Goal: Navigation & Orientation: Find specific page/section

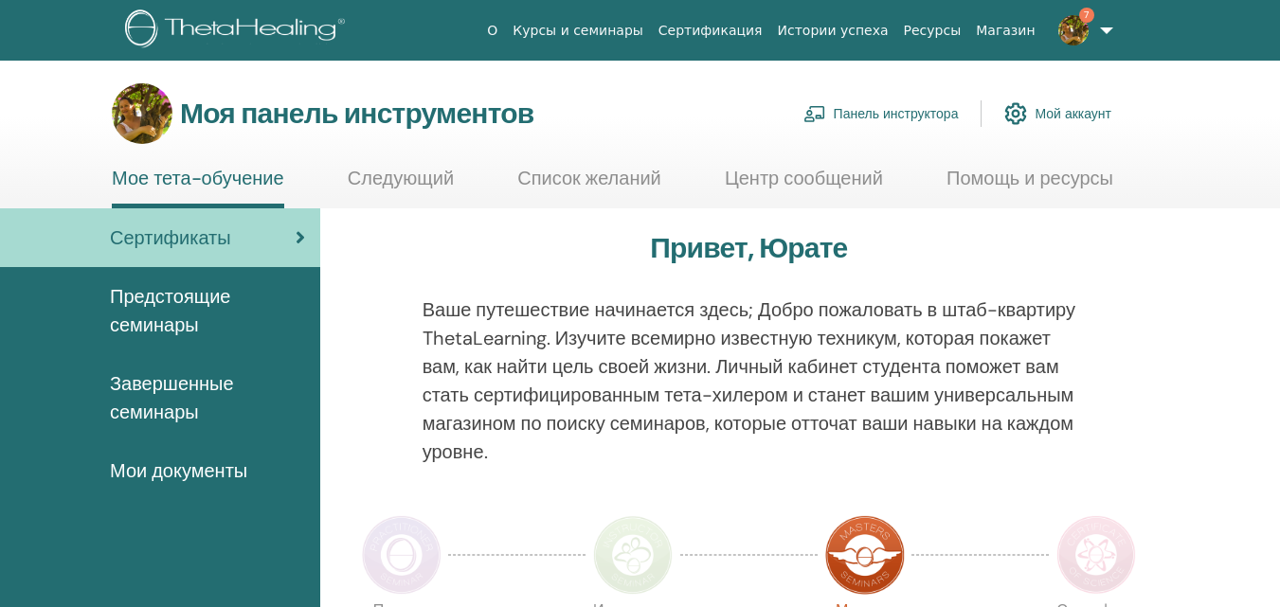
click at [877, 117] on font "Панель инструктора" at bounding box center [896, 114] width 125 height 17
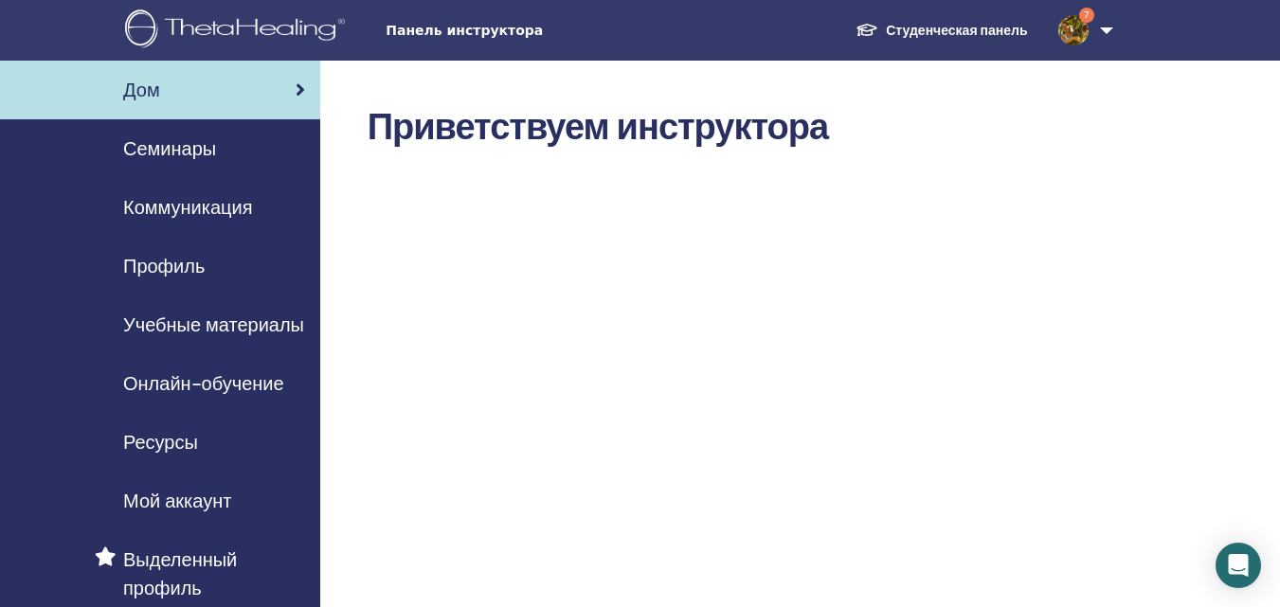
click at [189, 385] on font "Онлайн-обучение" at bounding box center [203, 383] width 161 height 25
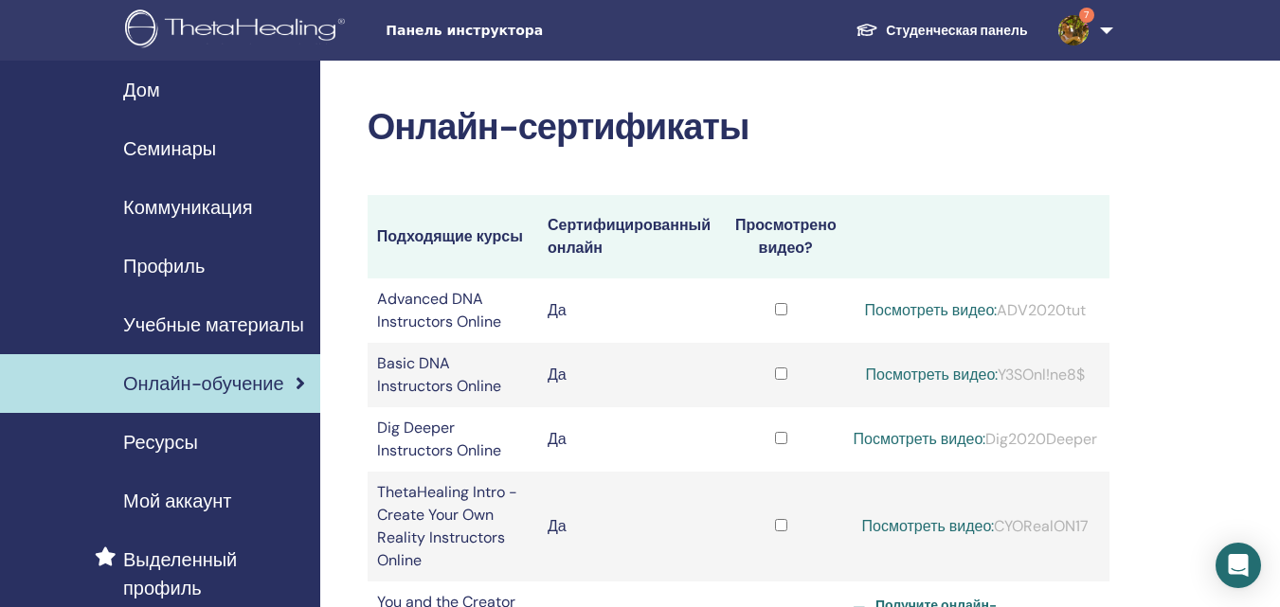
click at [174, 152] on span "Семинары" at bounding box center [169, 149] width 93 height 28
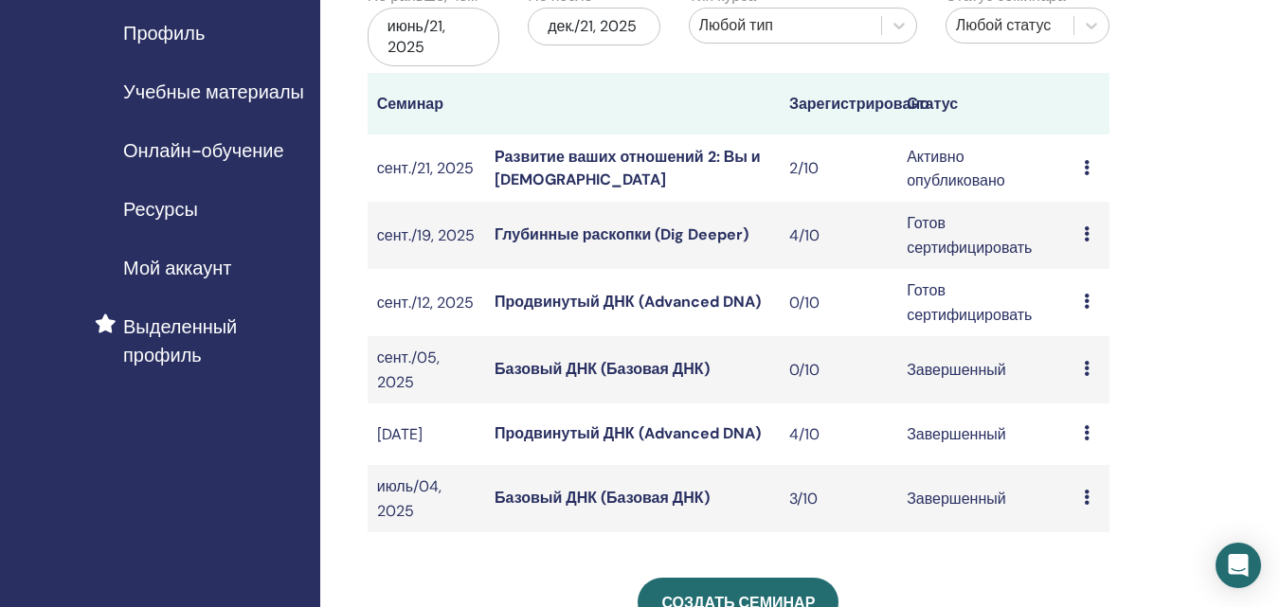
scroll to position [261, 0]
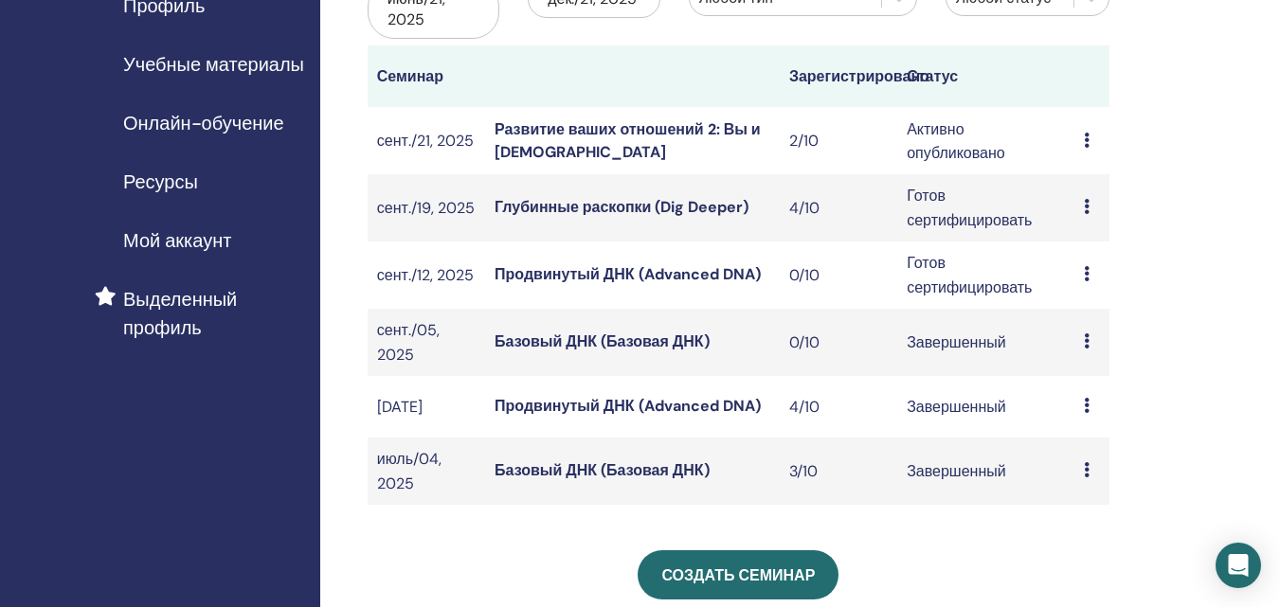
click at [699, 210] on font "Глубинные раскопки (Dig Deeper)" at bounding box center [622, 207] width 254 height 20
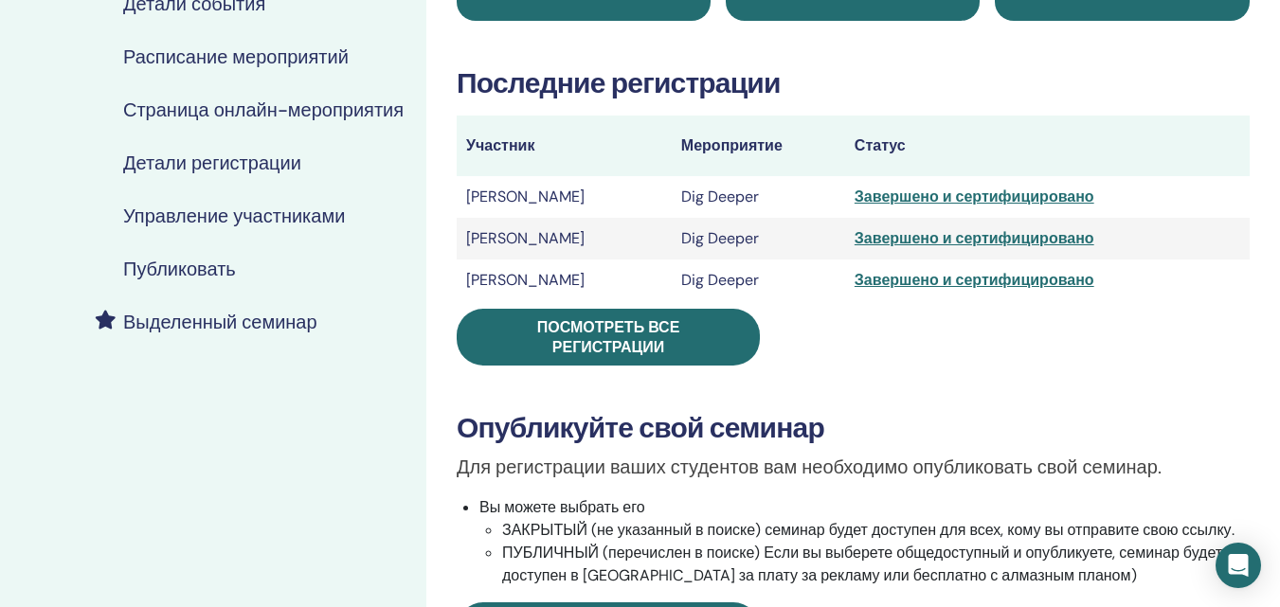
scroll to position [222, 0]
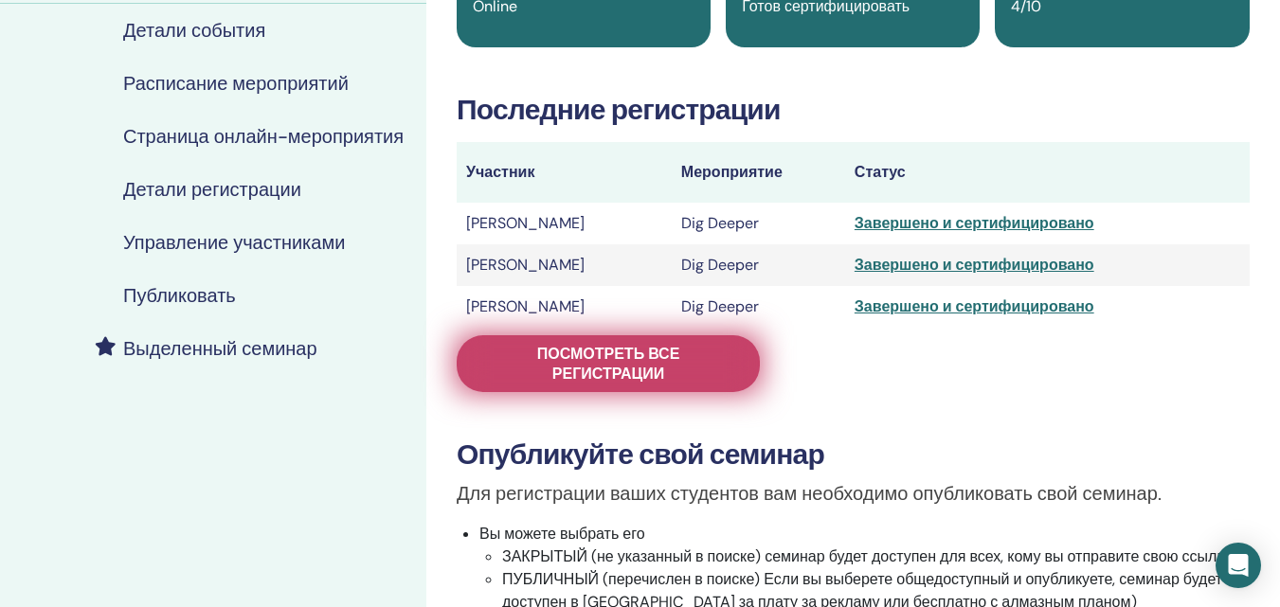
click at [618, 364] on span "Посмотреть все регистрации" at bounding box center [608, 364] width 256 height 40
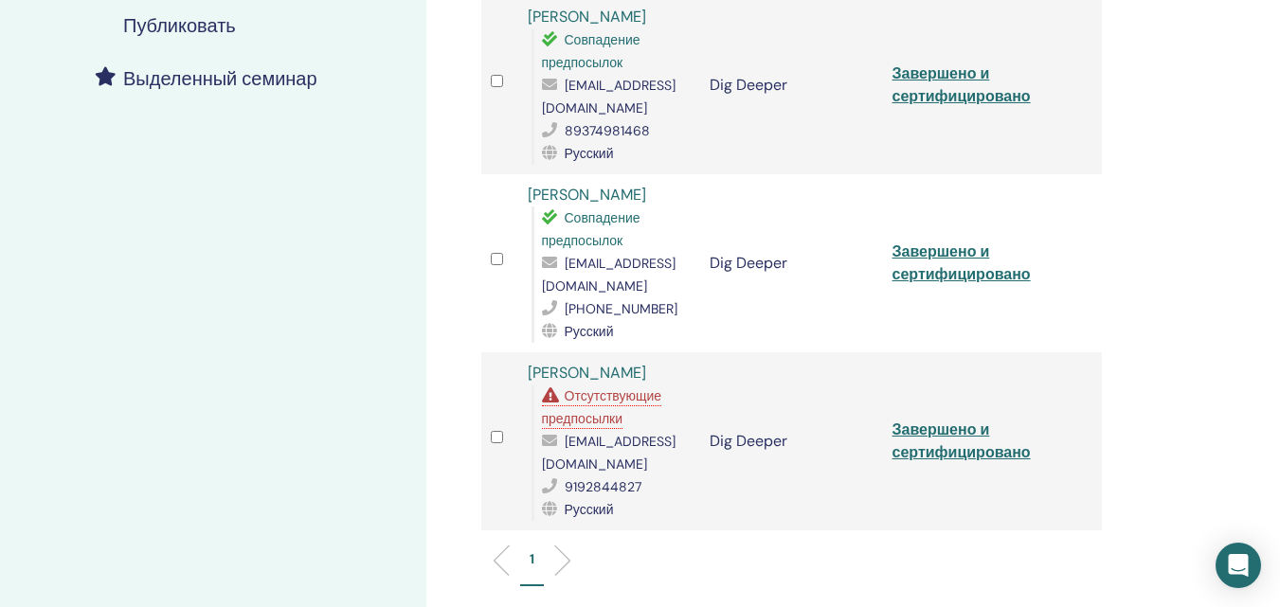
scroll to position [486, 0]
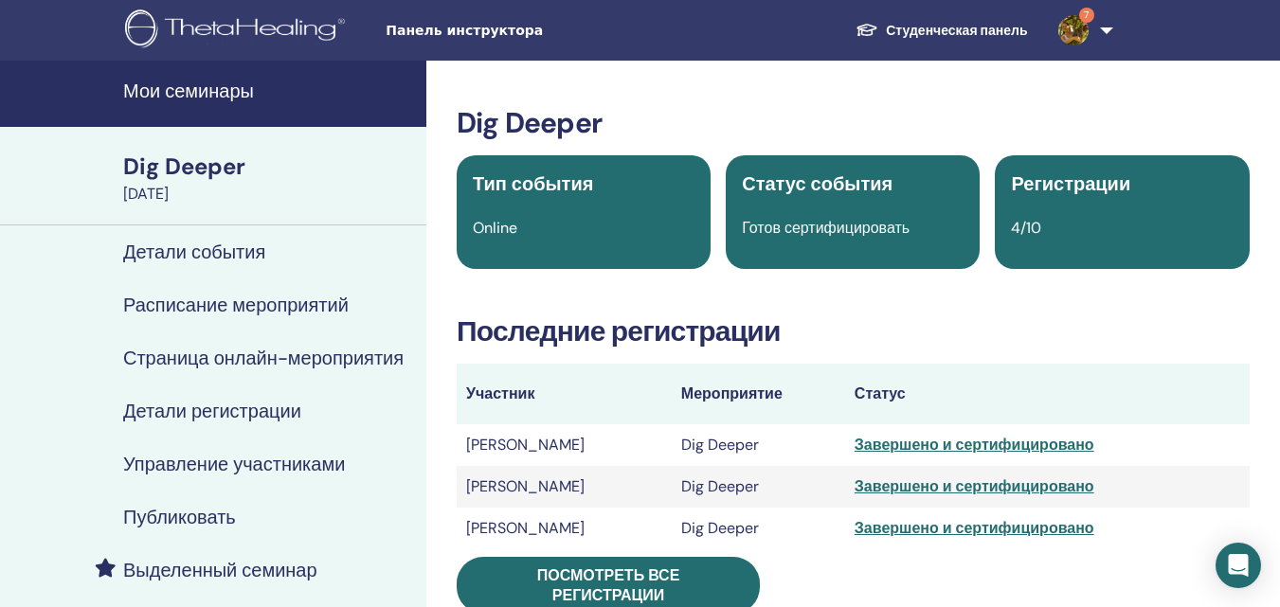
click at [1086, 28] on img at bounding box center [1073, 30] width 30 height 30
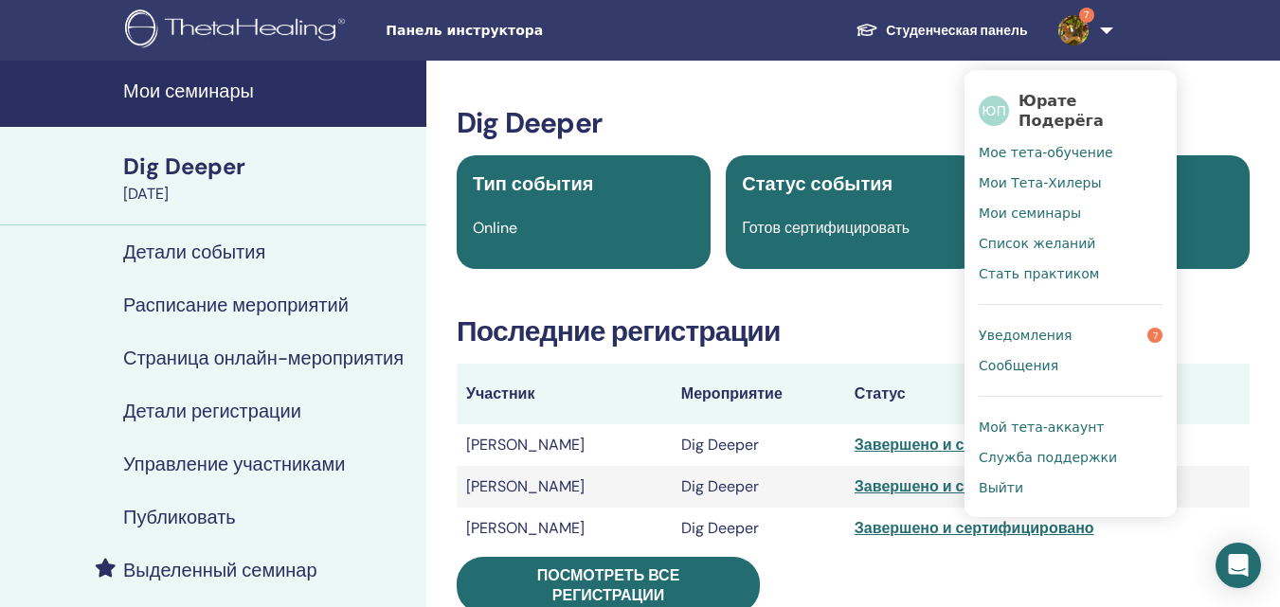
click at [1045, 327] on span "Уведомления" at bounding box center [1025, 335] width 93 height 17
